Goal: Information Seeking & Learning: Find specific fact

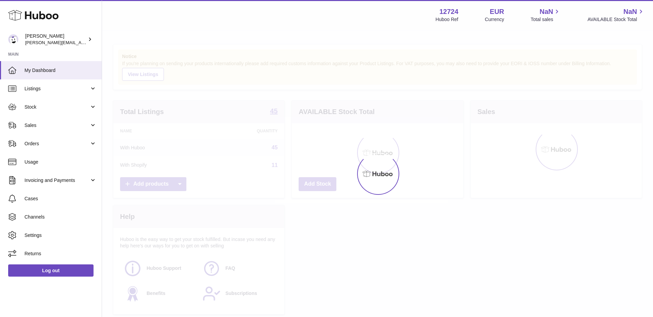
click at [166, 201] on div at bounding box center [377, 174] width 551 height 287
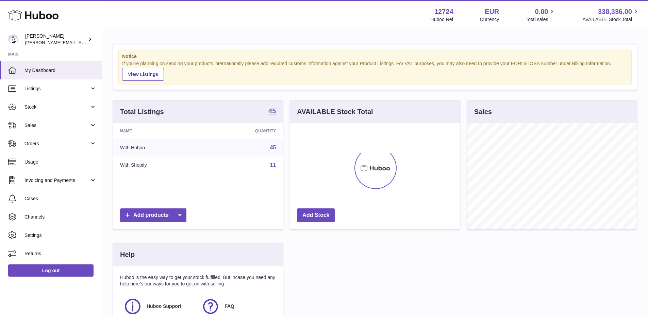
scroll to position [106, 169]
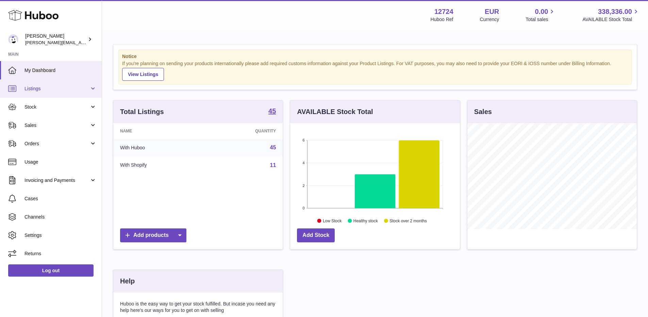
click at [53, 93] on link "Listings" at bounding box center [51, 89] width 102 height 18
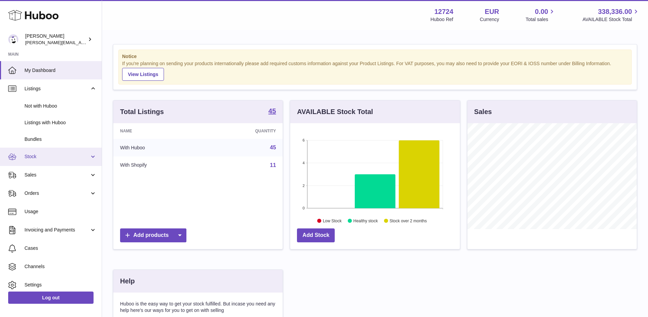
click at [53, 159] on span "Stock" at bounding box center [56, 157] width 65 height 6
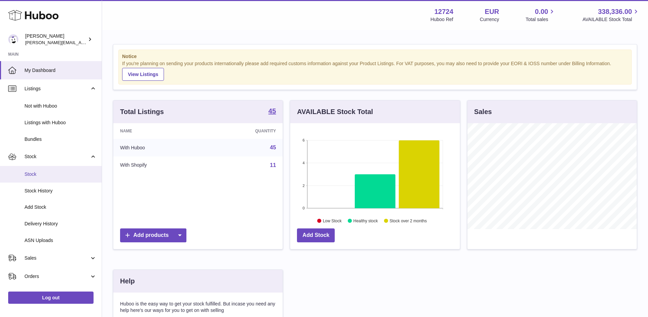
click at [80, 179] on link "Stock" at bounding box center [51, 174] width 102 height 17
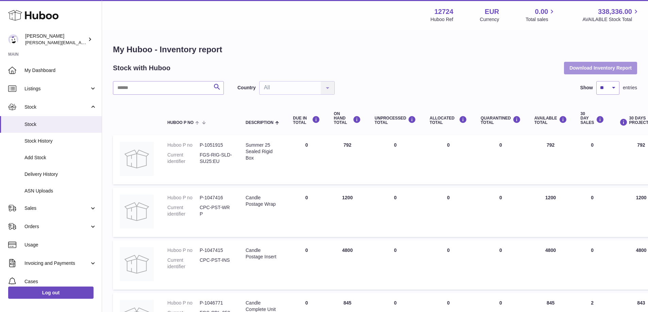
click at [599, 70] on button "Download Inventory Report" at bounding box center [600, 68] width 73 height 12
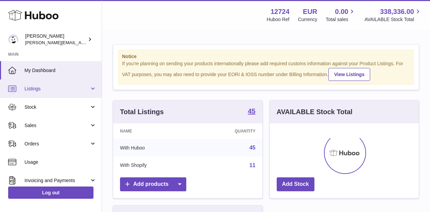
scroll to position [106, 149]
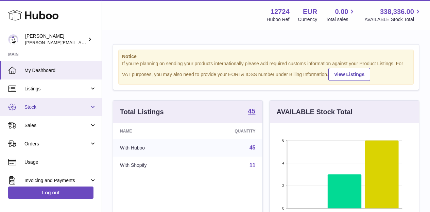
click at [64, 101] on link "Stock" at bounding box center [51, 107] width 102 height 18
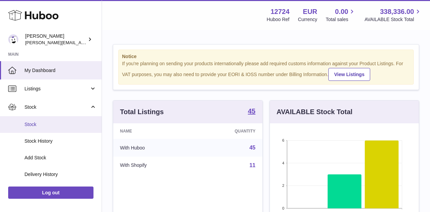
click at [73, 124] on span "Stock" at bounding box center [60, 124] width 72 height 6
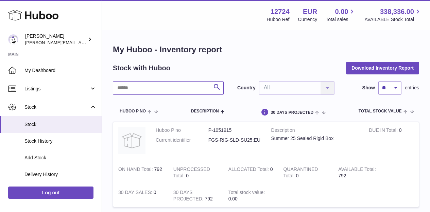
click at [173, 90] on input "text" at bounding box center [168, 88] width 111 height 14
paste input "*********"
type input "*********"
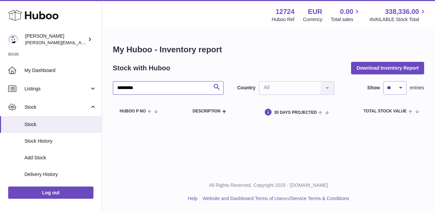
drag, startPoint x: 141, startPoint y: 93, endPoint x: 103, endPoint y: 89, distance: 38.3
click at [103, 89] on div "My Huboo - Inventory report Stock with Huboo Download Inventory Report ********…" at bounding box center [268, 83] width 333 height 105
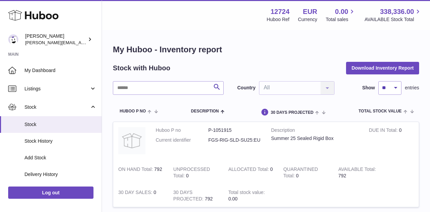
click at [150, 113] on span at bounding box center [151, 110] width 11 height 5
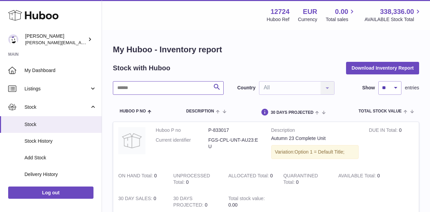
click at [158, 89] on input "text" at bounding box center [168, 88] width 111 height 14
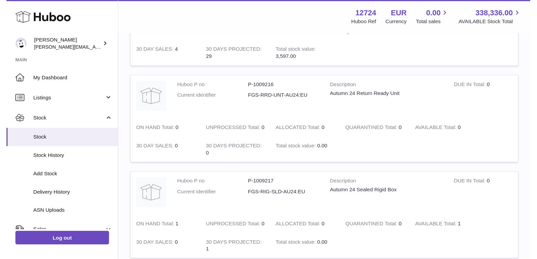
scroll to position [150, 0]
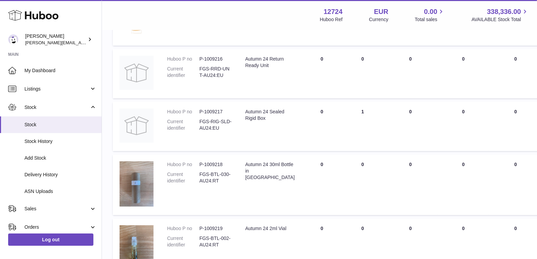
click at [242, 111] on td "Description Autumn 24 Sealed Rigid Box" at bounding box center [270, 126] width 63 height 49
click at [251, 112] on div "Autumn 24 Sealed Rigid Box" at bounding box center [270, 114] width 50 height 13
copy tr "Autumn 24 Sealed Rigid Box"
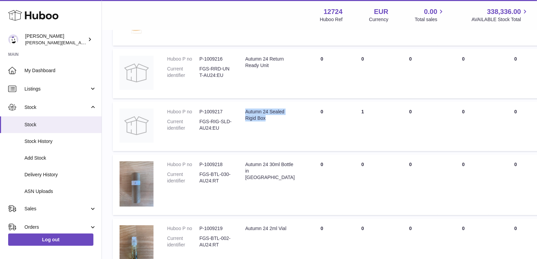
click at [252, 114] on div "Autumn 24 Sealed Rigid Box" at bounding box center [270, 114] width 50 height 13
copy tr "Autumn 24 Sealed Rigid Box"
drag, startPoint x: 221, startPoint y: 126, endPoint x: 201, endPoint y: 122, distance: 20.8
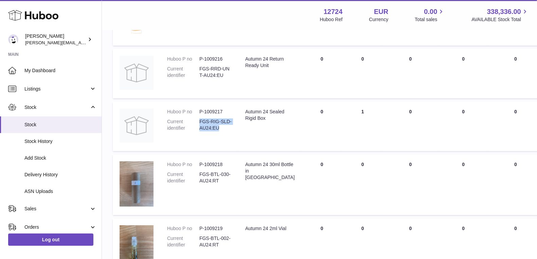
click at [201, 122] on dd "FGS-RIG-SLD-AU24:EU" at bounding box center [216, 124] width 32 height 13
copy dd "FGS-RIG-SLD-AU24:EU"
click at [215, 175] on dd "FGS-BTL-030-AU24:RT" at bounding box center [216, 177] width 32 height 13
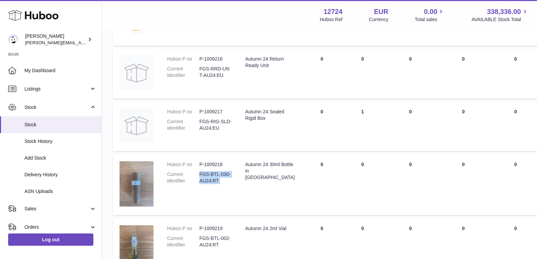
copy tr "FGS-BTL-030-AU24:RT Description"
click at [245, 173] on div "Autumn 24 30ml Bottle in Tube" at bounding box center [270, 170] width 50 height 19
click at [257, 170] on div "Autumn 24 30ml Bottle in Tube" at bounding box center [270, 170] width 50 height 19
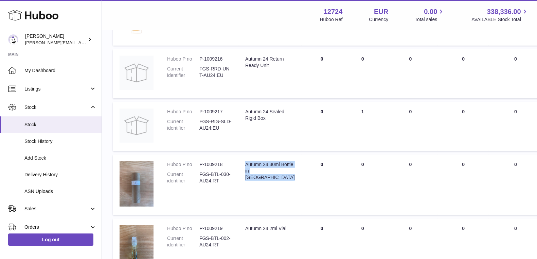
copy tr "Autumn 24 30ml Bottle in Tube"
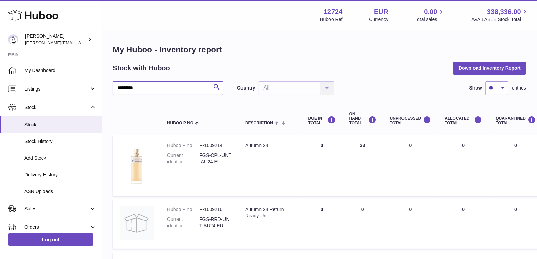
click at [128, 87] on input "*********" at bounding box center [168, 88] width 111 height 14
drag, startPoint x: 145, startPoint y: 88, endPoint x: 71, endPoint y: 88, distance: 74.1
click at [71, 88] on div "Huboo Sebastian Lewis sebastian@ffern.co Main My Dashboard Listings Not with Hu…" at bounding box center [268, 243] width 537 height 486
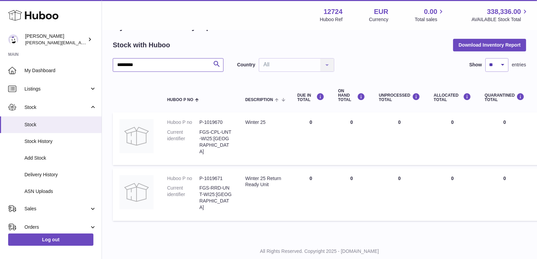
scroll to position [36, 0]
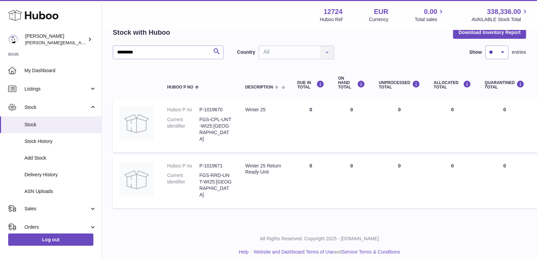
click at [268, 170] on div "Winter 25 Return Ready Unit" at bounding box center [264, 168] width 38 height 13
click at [265, 166] on div "Winter 25 Return Ready Unit" at bounding box center [264, 168] width 38 height 13
click at [149, 52] on input "*********" at bounding box center [168, 53] width 111 height 14
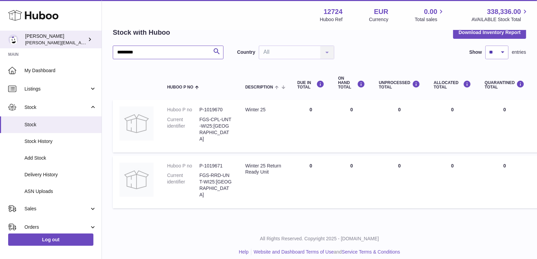
drag, startPoint x: 157, startPoint y: 51, endPoint x: 85, endPoint y: 45, distance: 72.3
click at [85, 45] on div "Huboo Sebastian Lewis sebastian@ffern.co Main My Dashboard Listings Not with Hu…" at bounding box center [268, 114] width 537 height 301
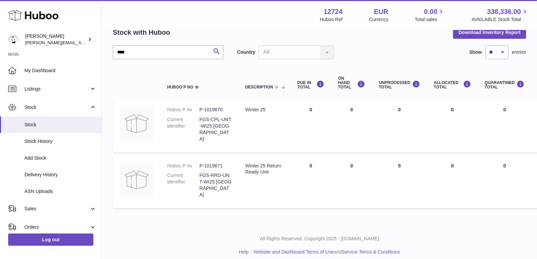
click at [206, 123] on dd "FGS-CPL-UNT-WI25:EU" at bounding box center [216, 129] width 32 height 26
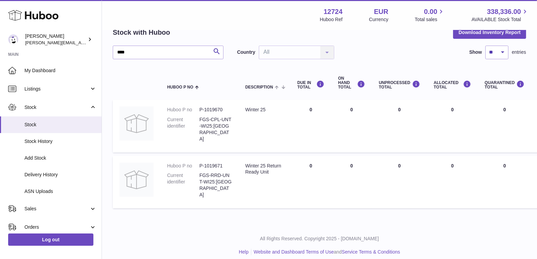
click at [211, 123] on dd "FGS-CPL-UNT-WI25:EU" at bounding box center [216, 129] width 32 height 26
copy tr "FGS-CPL-UNT-WI25:EU Description"
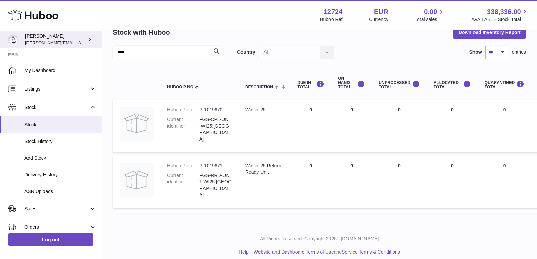
drag, startPoint x: 146, startPoint y: 54, endPoint x: 76, endPoint y: 48, distance: 70.3
click at [76, 48] on div "Huboo Sebastian Lewis sebastian@ffern.co Main My Dashboard Listings Not with Hu…" at bounding box center [268, 114] width 537 height 301
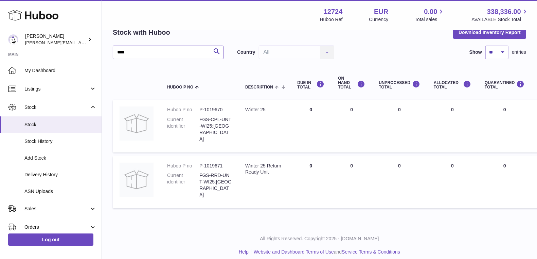
paste input "*****"
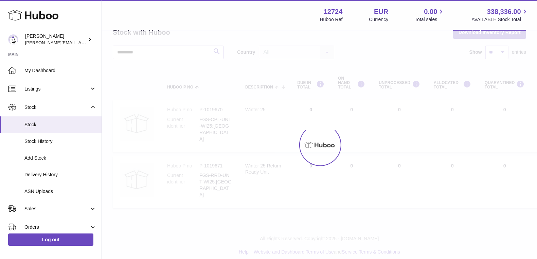
type input "*********"
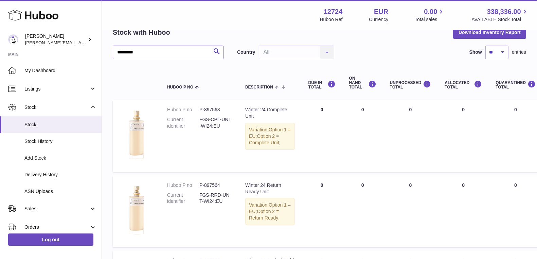
click at [146, 51] on input "*********" at bounding box center [168, 53] width 111 height 14
